Goal: Task Accomplishment & Management: Manage account settings

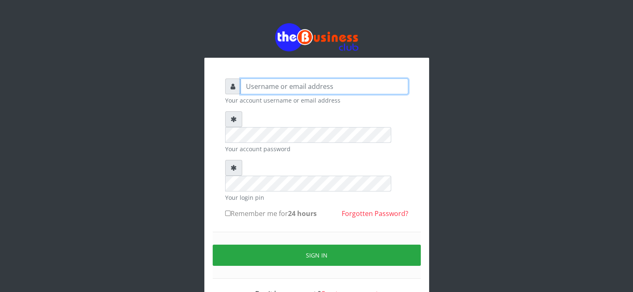
click at [263, 87] on input "text" at bounding box center [324, 87] width 168 height 16
type input "Saremater"
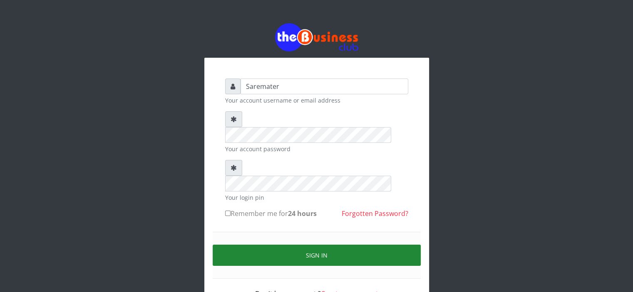
click at [302, 245] on button "Sign in" at bounding box center [317, 255] width 208 height 21
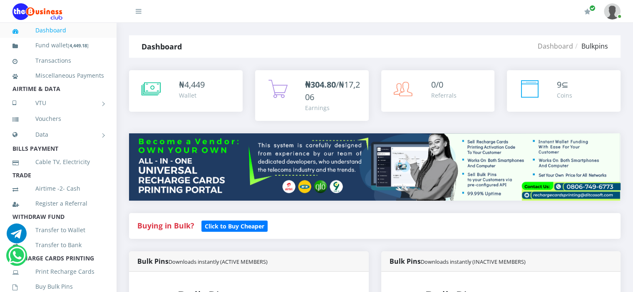
click at [577, 22] on div "My Profile Settings Logout" at bounding box center [389, 11] width 462 height 23
